Goal: Navigation & Orientation: Find specific page/section

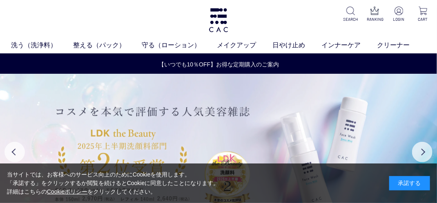
click at [189, 91] on img at bounding box center [218, 152] width 437 height 156
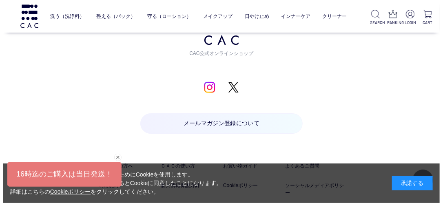
scroll to position [869, 0]
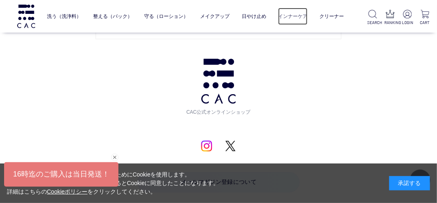
click at [292, 16] on link "インナーケア" at bounding box center [292, 16] width 29 height 17
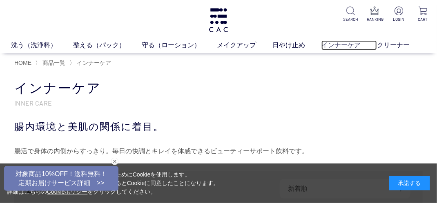
click at [333, 46] on link "インナーケア" at bounding box center [349, 45] width 56 height 10
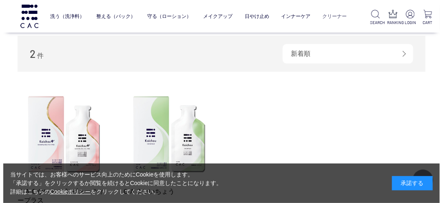
scroll to position [82, 0]
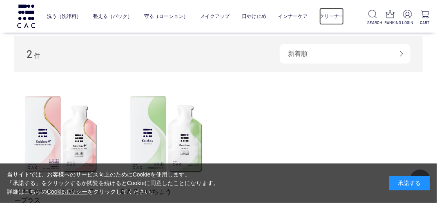
click at [332, 17] on link "クリーナー" at bounding box center [331, 16] width 24 height 17
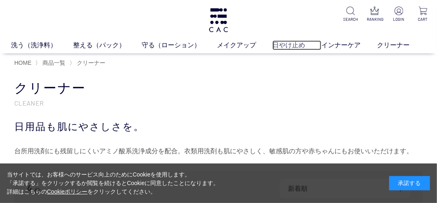
click at [279, 44] on link "日やけ止め" at bounding box center [296, 45] width 49 height 10
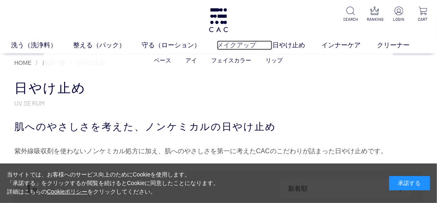
click at [244, 42] on link "メイクアップ" at bounding box center [245, 45] width 56 height 10
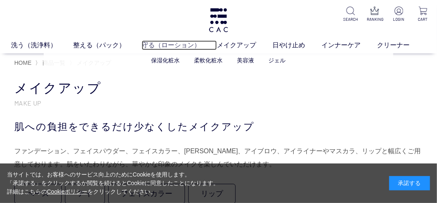
click at [169, 41] on link "守る（ローション）" at bounding box center [179, 45] width 75 height 10
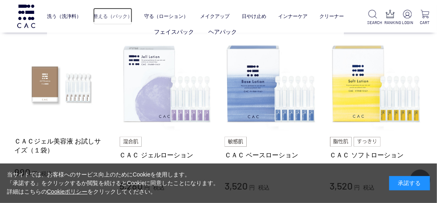
click at [117, 16] on link "整える（パック）" at bounding box center [112, 16] width 39 height 17
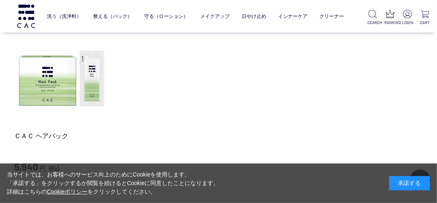
scroll to position [408, 0]
